Goal: Task Accomplishment & Management: Complete application form

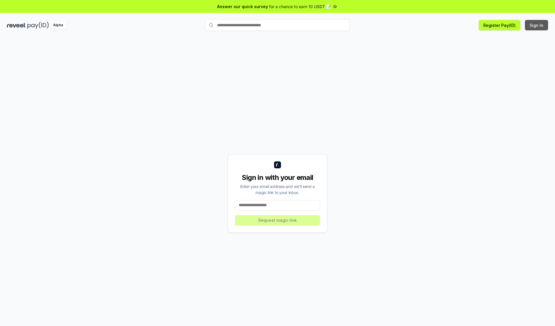
click at [536, 25] on button "Sign In" at bounding box center [536, 25] width 23 height 10
type input "**********"
click at [277, 220] on button "Request magic link" at bounding box center [277, 220] width 85 height 10
